Goal: Task Accomplishment & Management: Manage account settings

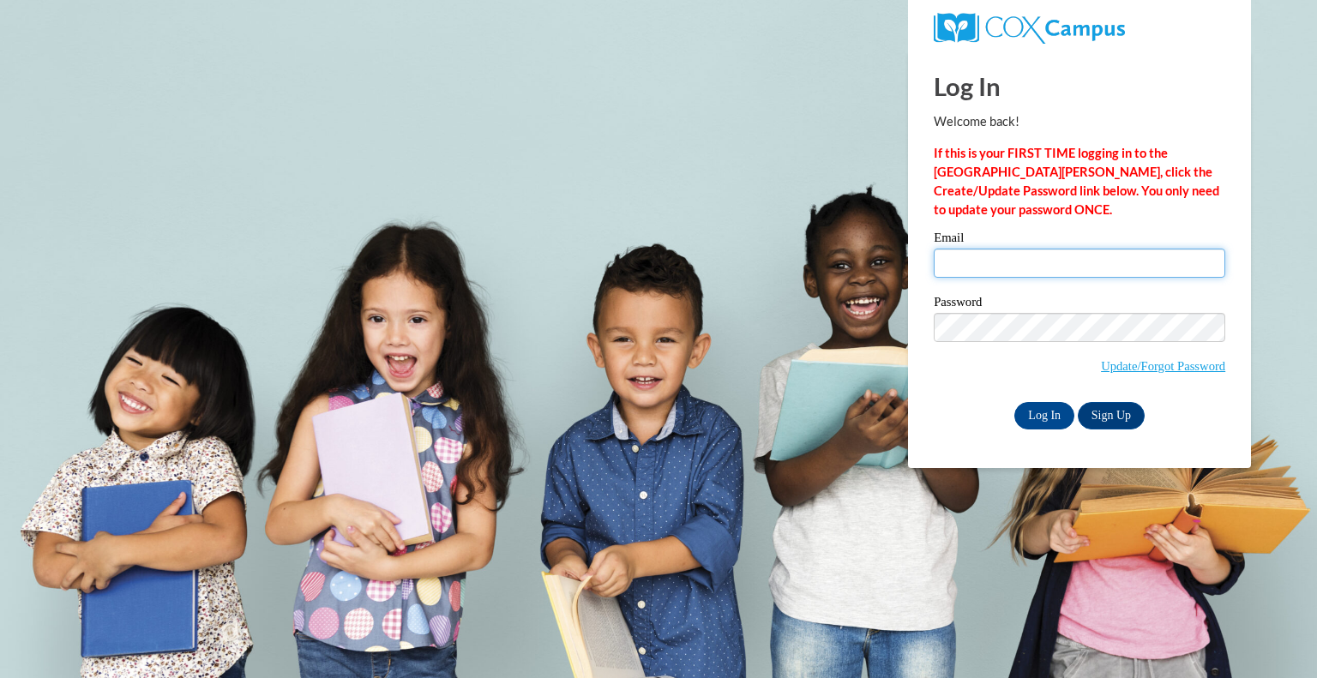
click at [1130, 260] on input "Email" at bounding box center [1080, 263] width 292 height 29
type input "[PERSON_NAME][EMAIL_ADDRESS][PERSON_NAME][DOMAIN_NAME]"
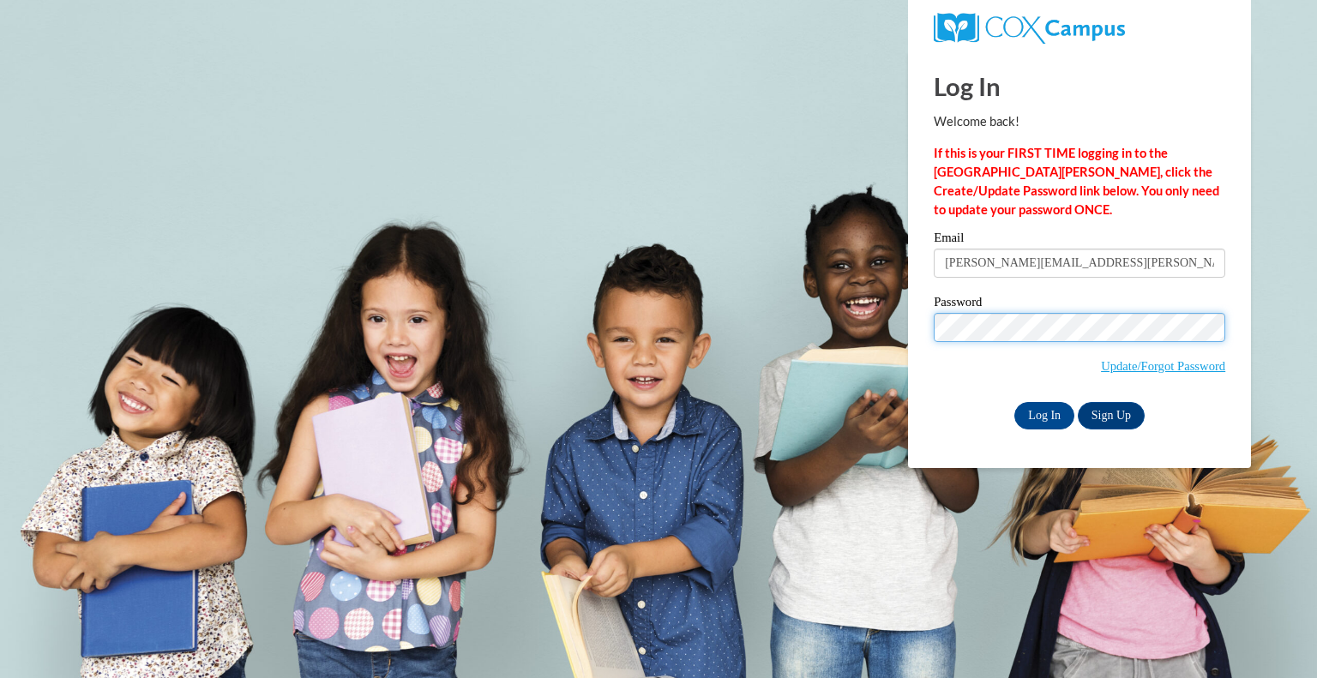
click at [1015, 402] on input "Log In" at bounding box center [1045, 415] width 60 height 27
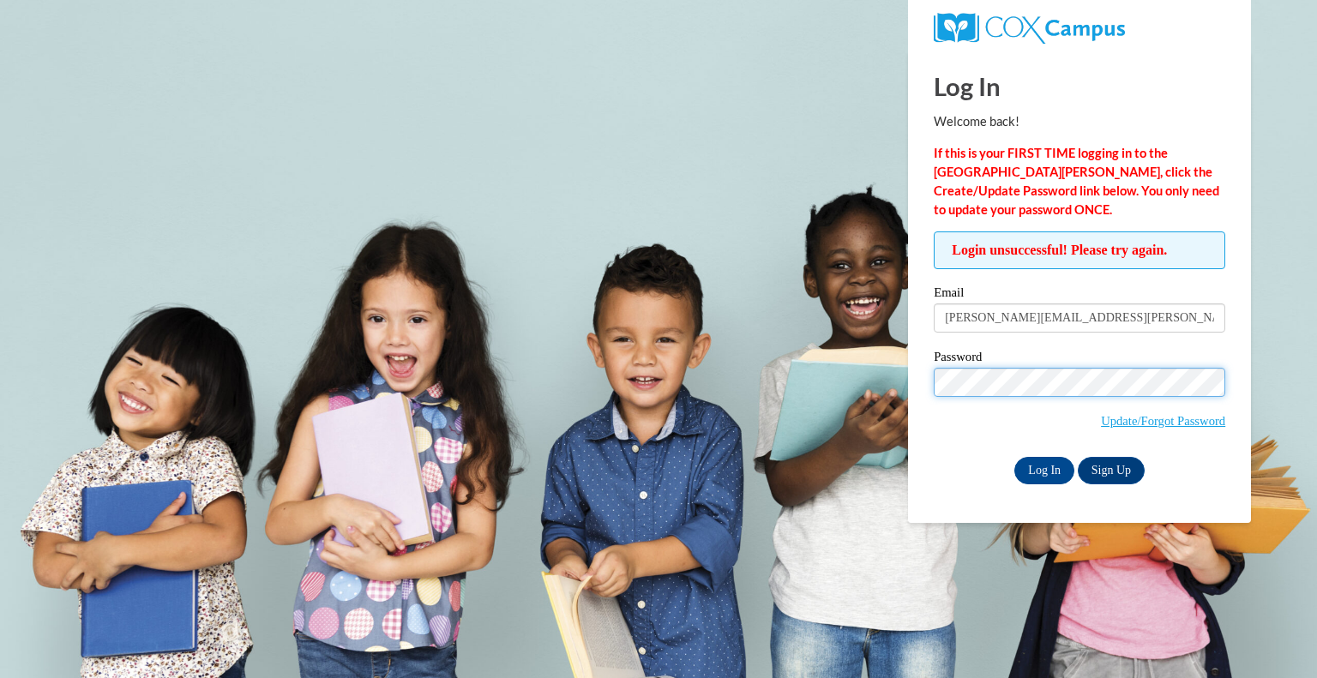
click at [1015, 457] on input "Log In" at bounding box center [1045, 470] width 60 height 27
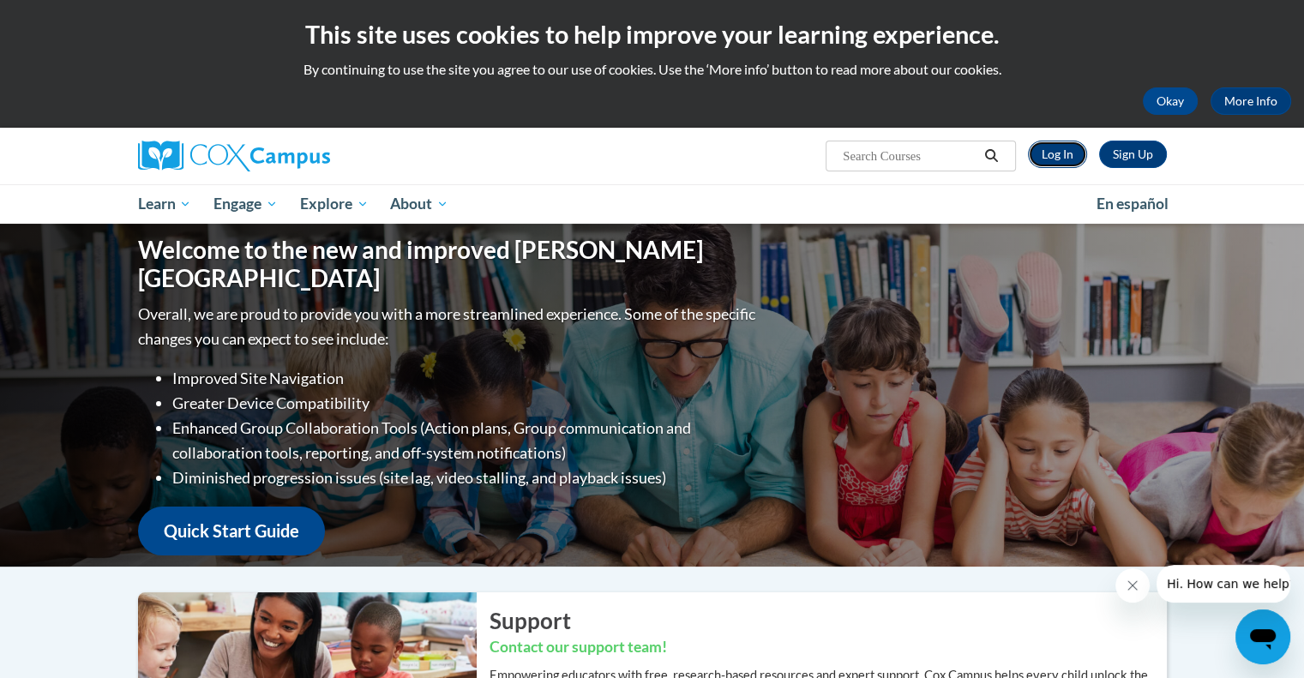
click at [1057, 161] on link "Log In" at bounding box center [1057, 154] width 59 height 27
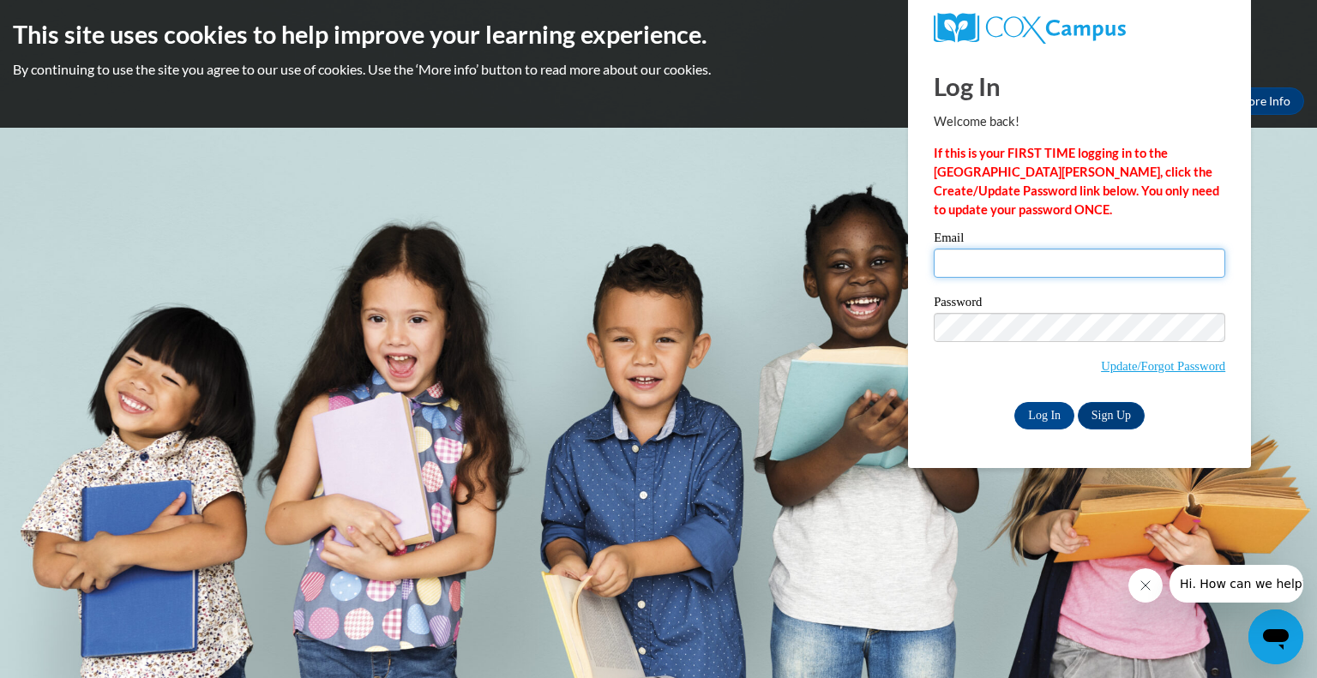
click at [1029, 261] on input "Email" at bounding box center [1080, 263] width 292 height 29
type input "[PERSON_NAME][EMAIL_ADDRESS][PERSON_NAME][DOMAIN_NAME]"
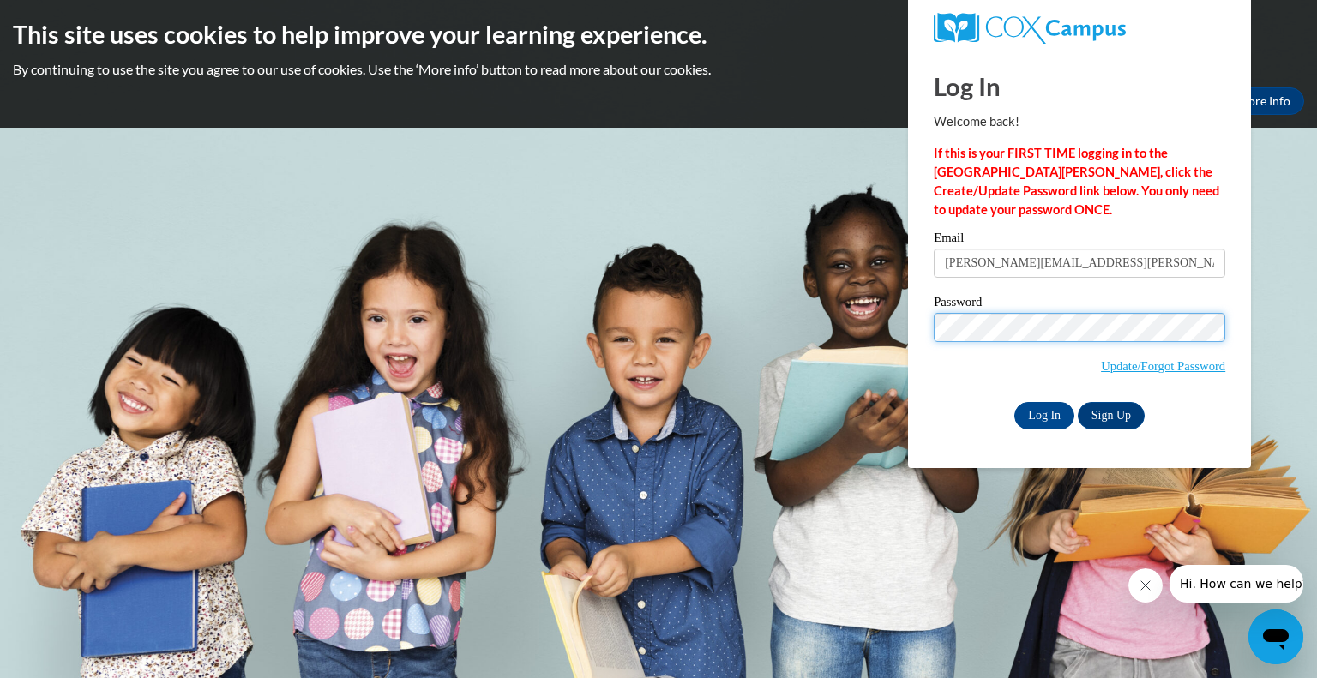
click at [1015, 402] on input "Log In" at bounding box center [1045, 415] width 60 height 27
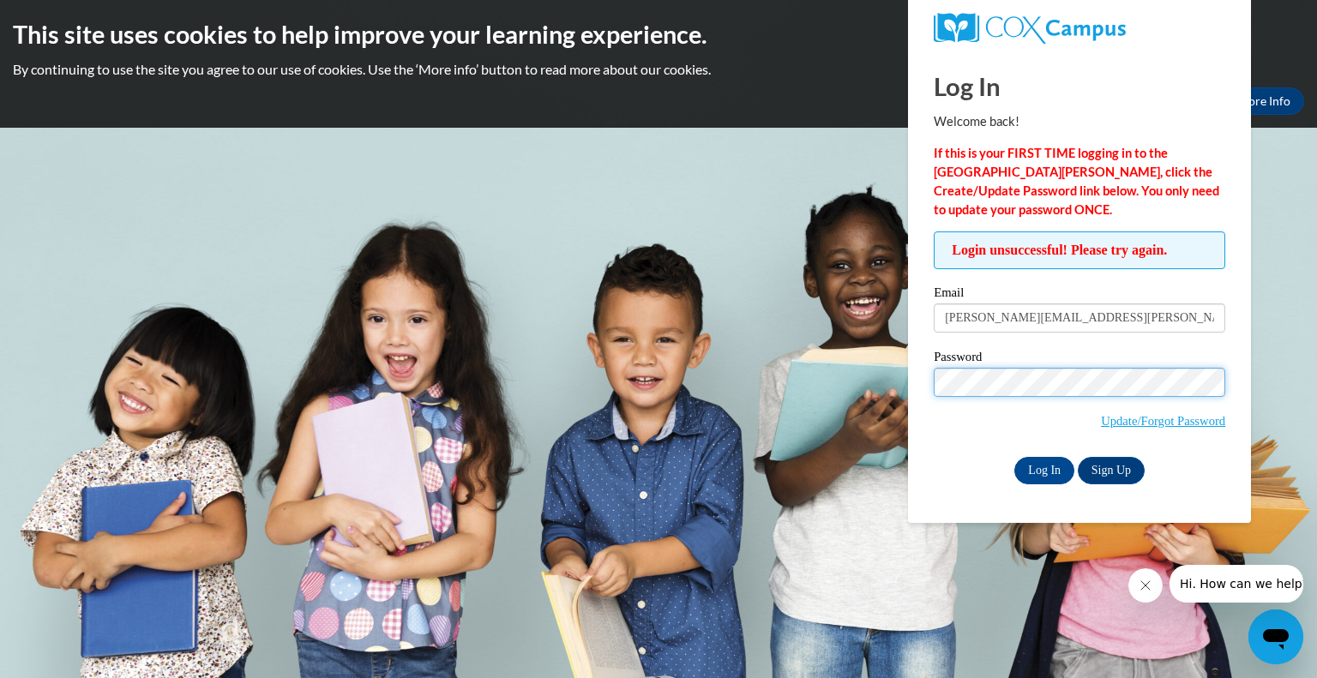
click at [1015, 457] on input "Log In" at bounding box center [1045, 470] width 60 height 27
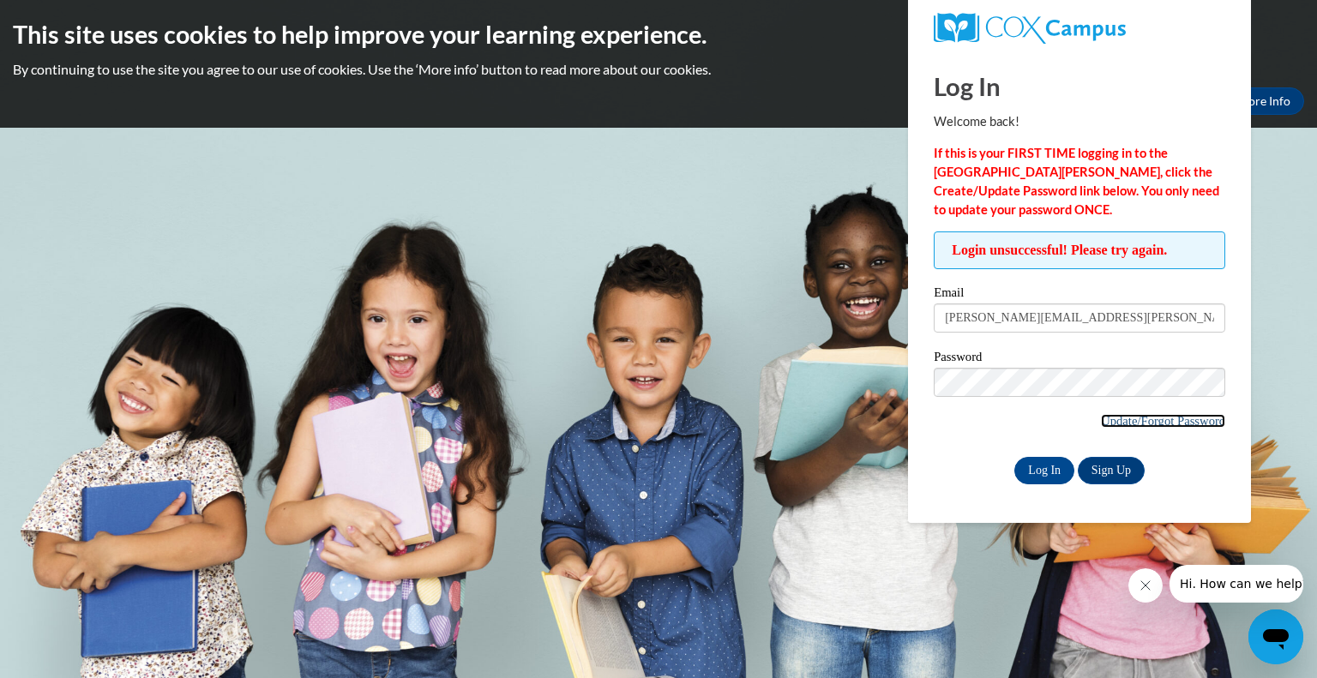
click at [1129, 426] on link "Update/Forgot Password" at bounding box center [1163, 421] width 124 height 14
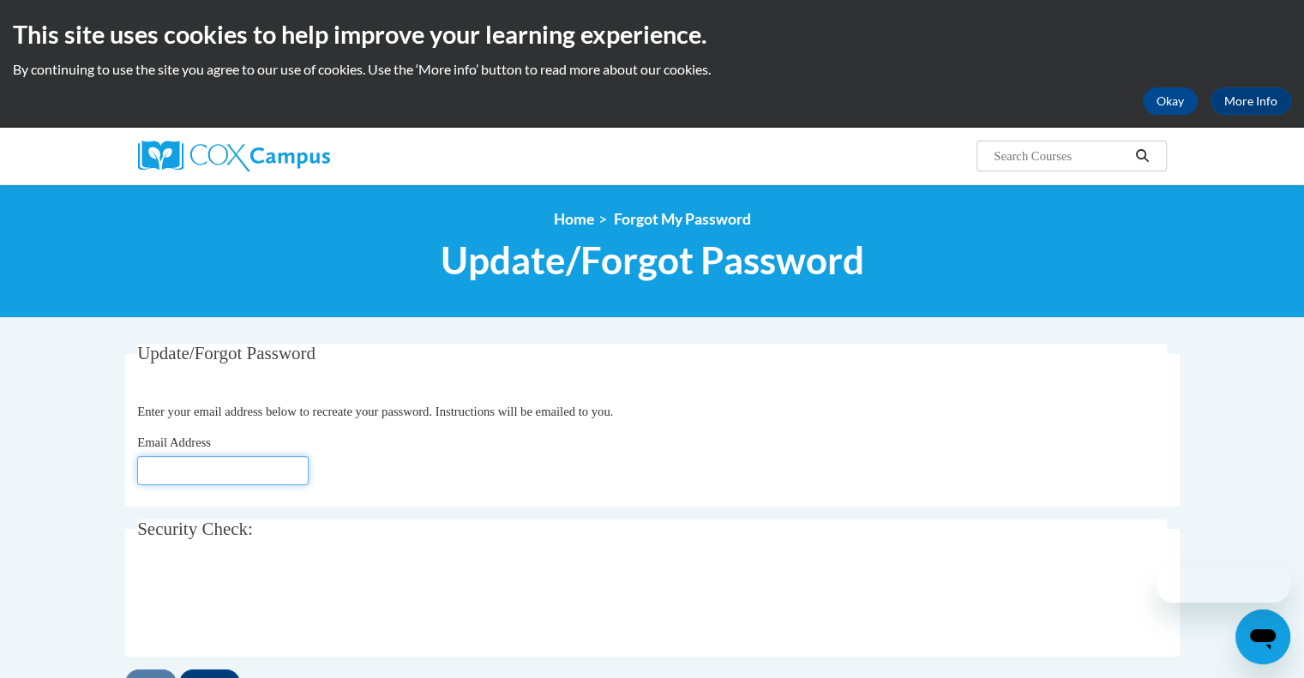
click at [266, 463] on input "Email Address" at bounding box center [223, 470] width 172 height 29
type input "[EMAIL_ADDRESS][DOMAIN_NAME]"
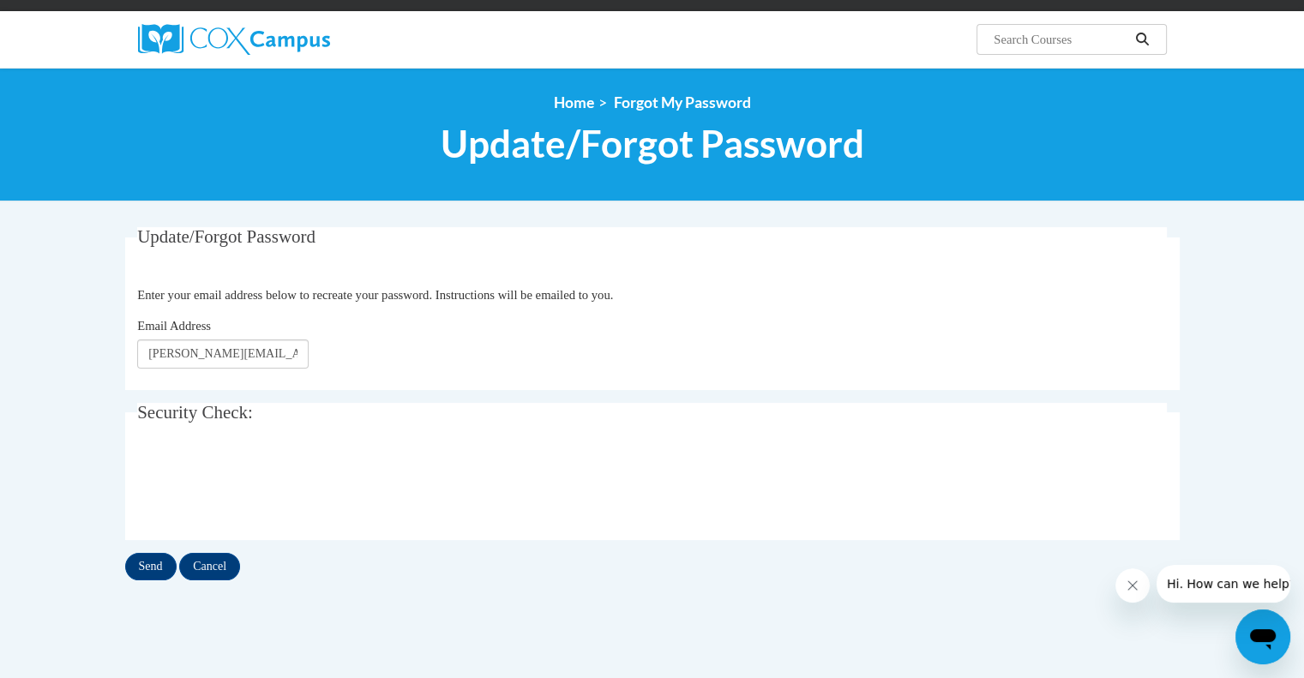
scroll to position [257, 0]
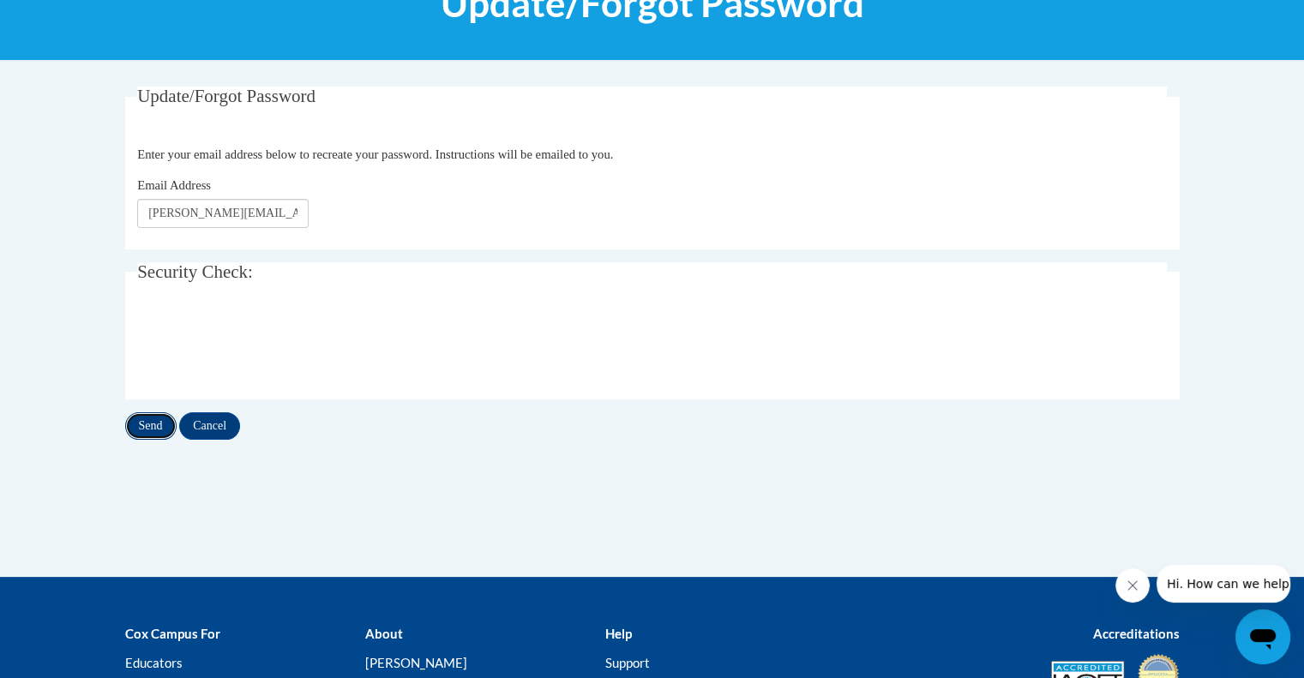
click at [149, 425] on input "Send" at bounding box center [150, 426] width 51 height 27
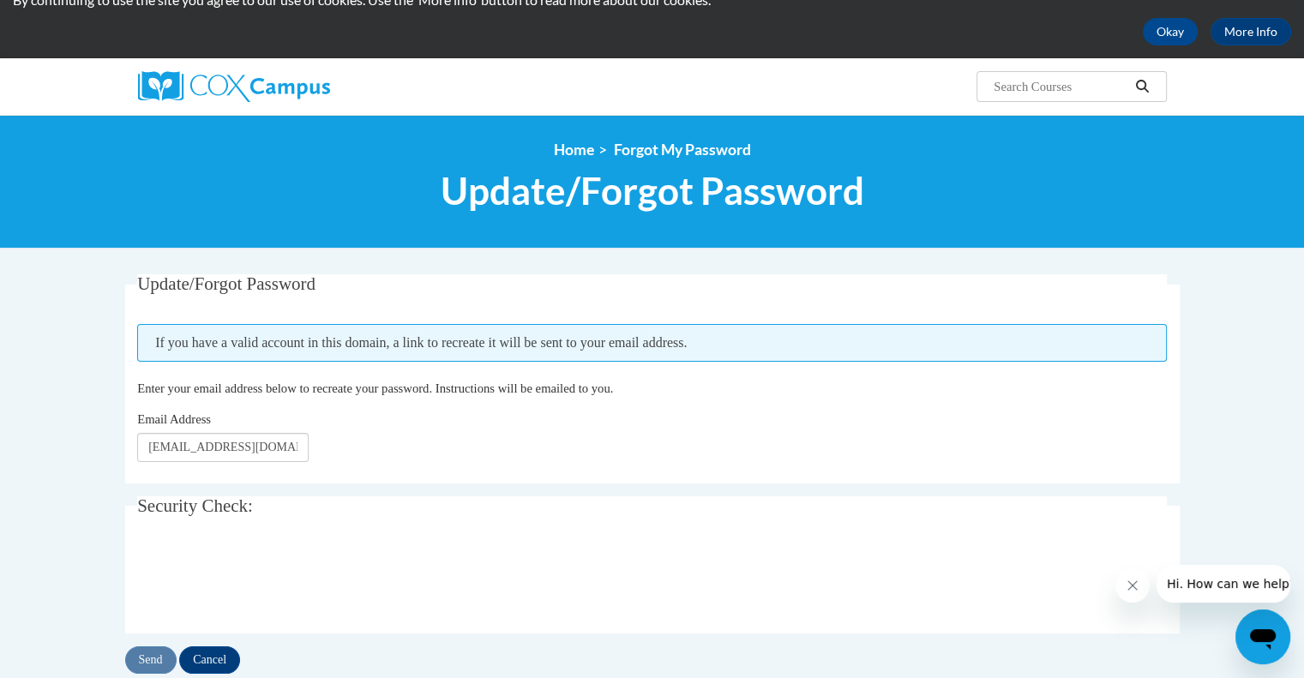
scroll to position [257, 0]
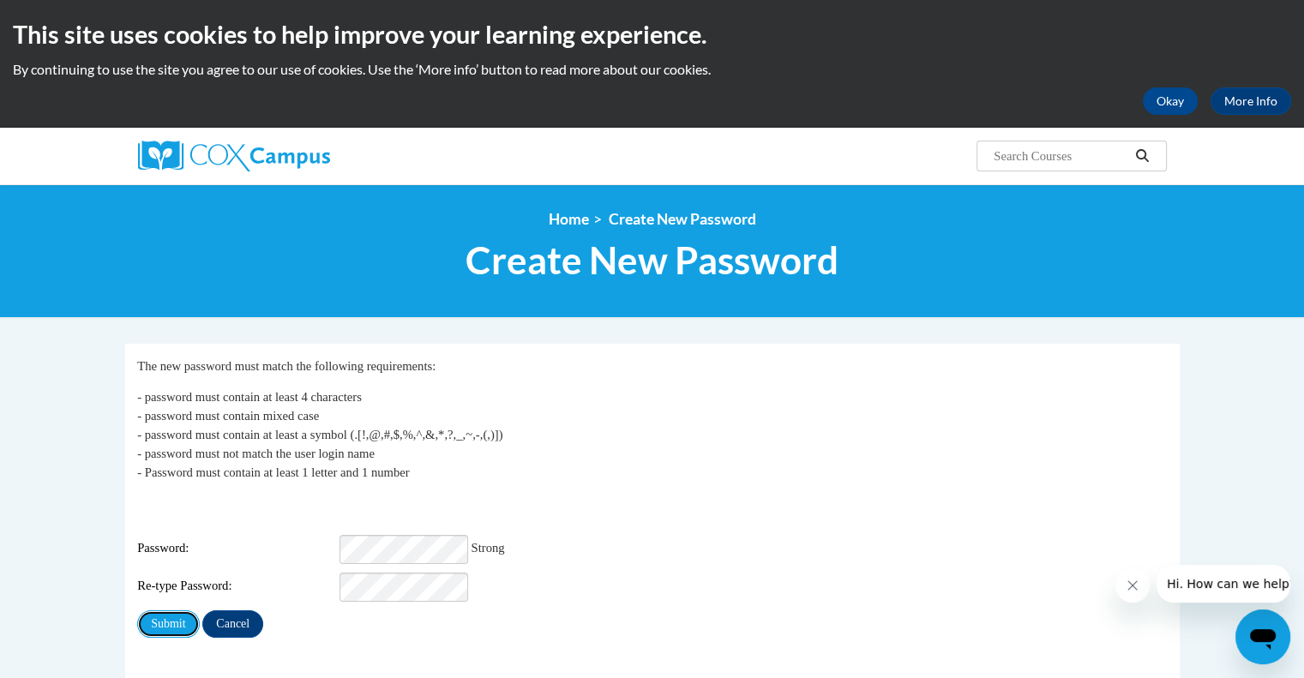
drag, startPoint x: 169, startPoint y: 612, endPoint x: 445, endPoint y: 598, distance: 276.5
click at [468, 630] on fieldset "My Password The new password must match the following requirements: - password …" at bounding box center [652, 533] width 1055 height 378
click at [137, 611] on input "Submit" at bounding box center [168, 624] width 62 height 27
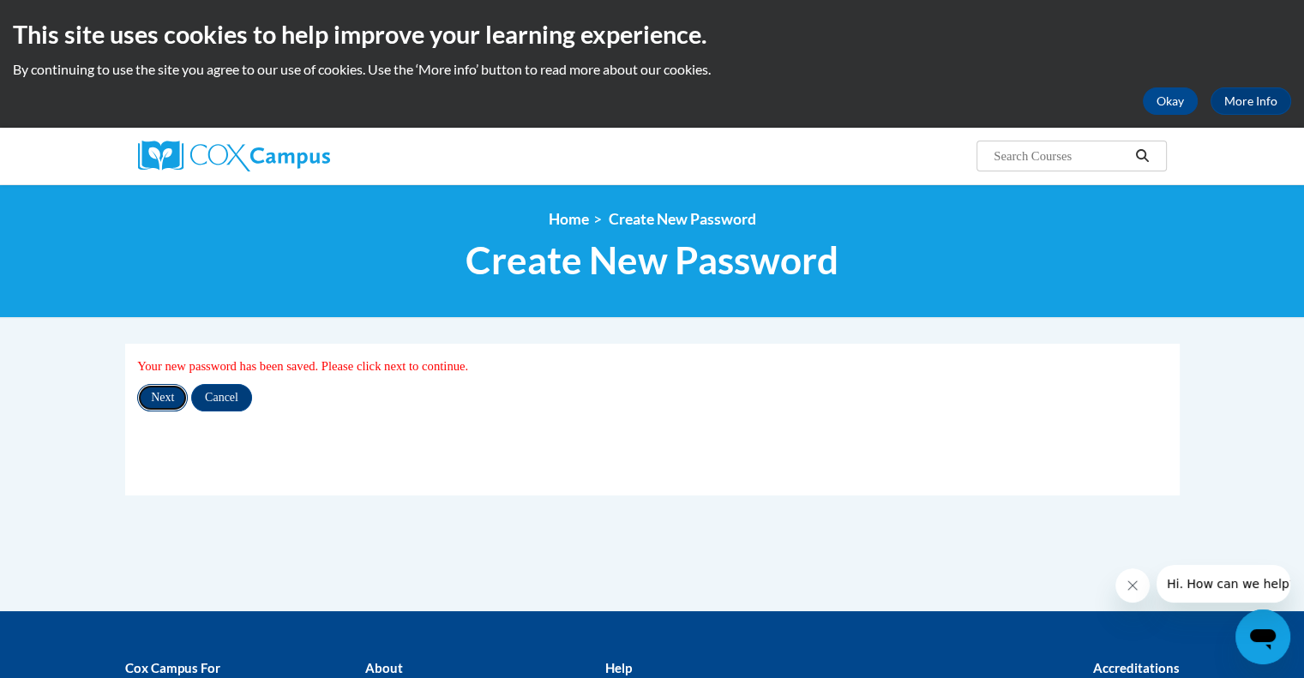
click at [167, 401] on input "Next" at bounding box center [162, 397] width 51 height 27
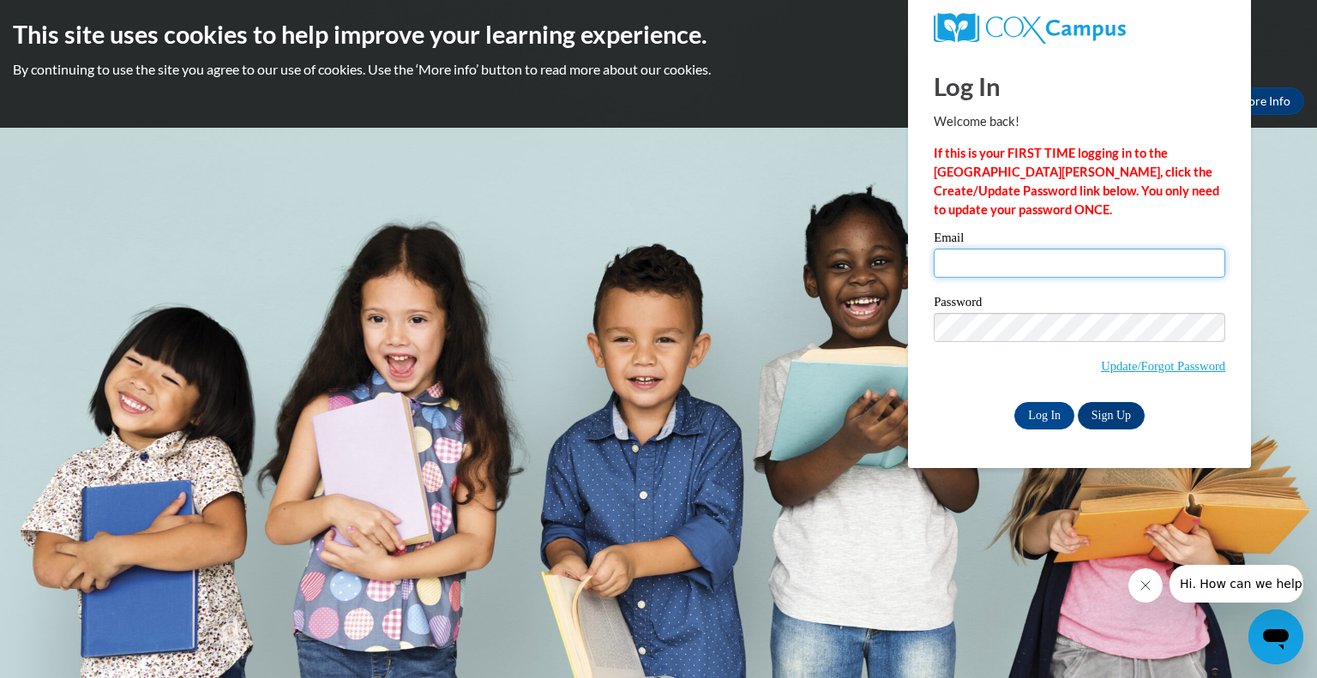
click at [1010, 261] on input "Email" at bounding box center [1080, 263] width 292 height 29
type input "sandy.jacque@wfbschools.com"
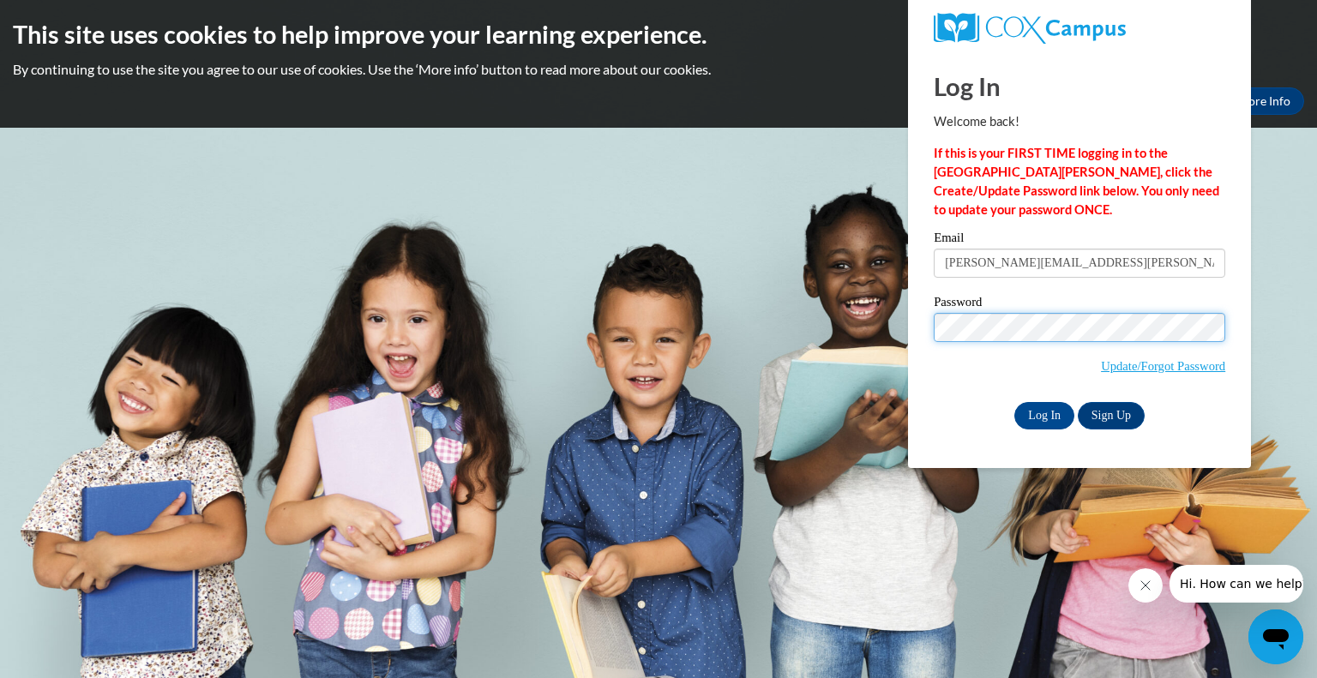
click at [1015, 402] on input "Log In" at bounding box center [1045, 415] width 60 height 27
click at [1033, 410] on input "Log In" at bounding box center [1045, 415] width 60 height 27
click at [1046, 401] on div "Email sandy.jacque@wfbschools.com Password Update/Forgot Password Log In Sign U…" at bounding box center [1080, 330] width 292 height 197
click at [1041, 416] on input "Log In" at bounding box center [1045, 415] width 60 height 27
click at [1036, 419] on input "Log In" at bounding box center [1045, 415] width 60 height 27
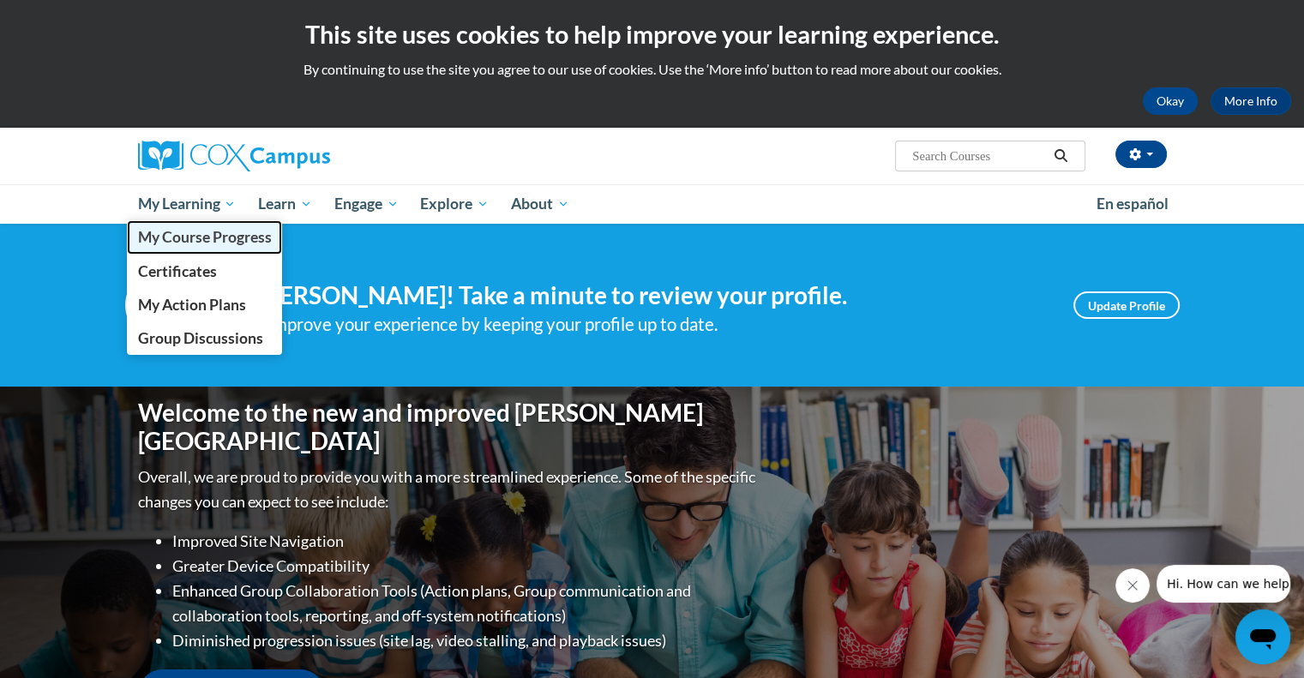
click at [169, 238] on span "My Course Progress" at bounding box center [204, 237] width 134 height 18
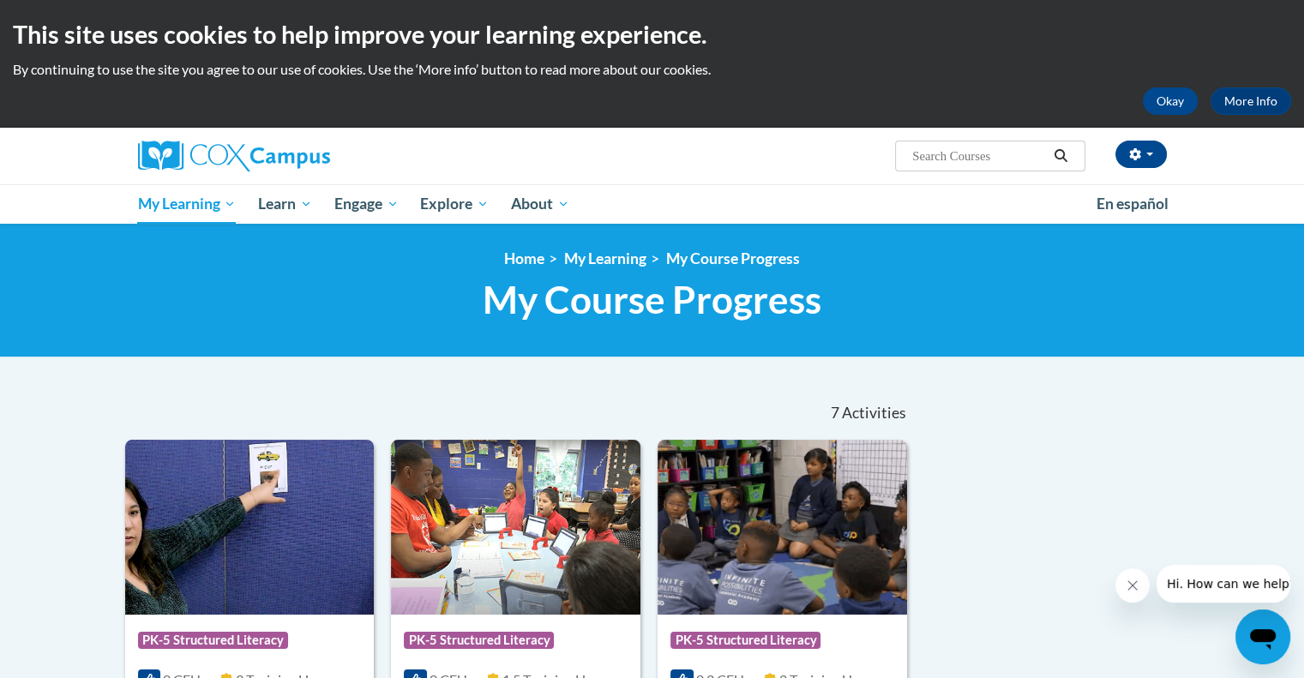
click at [1133, 582] on icon "Close message from company" at bounding box center [1133, 586] width 14 height 14
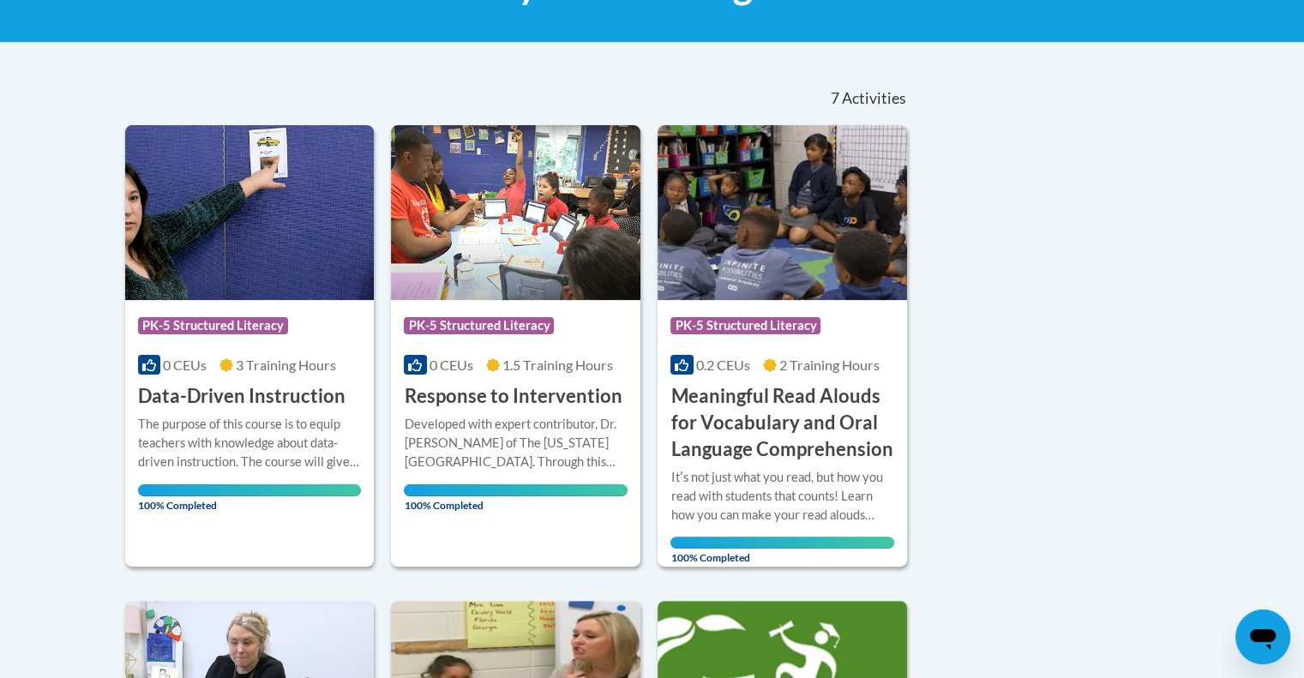
scroll to position [343, 0]
